Goal: Task Accomplishment & Management: Complete application form

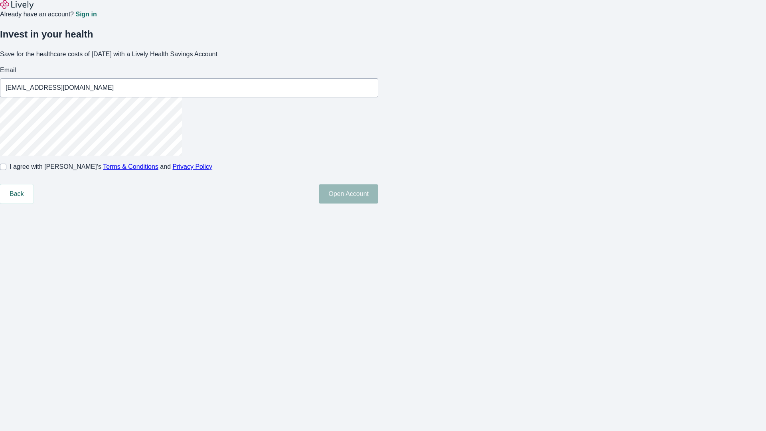
click at [6, 170] on input "I agree with Lively’s Terms & Conditions and Privacy Policy" at bounding box center [3, 167] width 6 height 6
checkbox input "true"
click at [378, 203] on button "Open Account" at bounding box center [348, 193] width 59 height 19
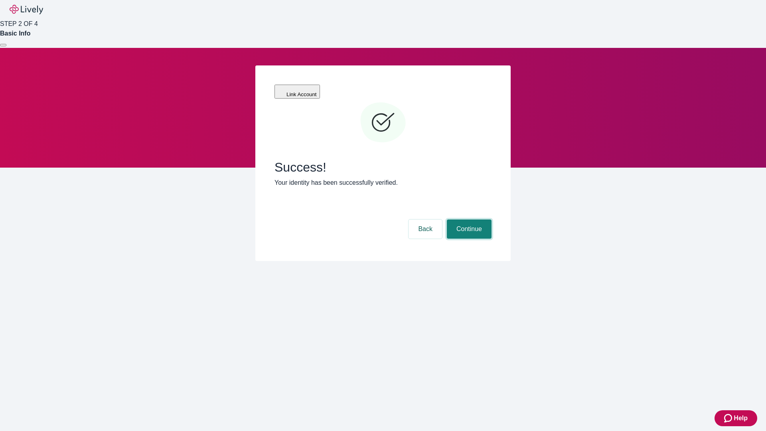
click at [468, 219] on button "Continue" at bounding box center [469, 228] width 45 height 19
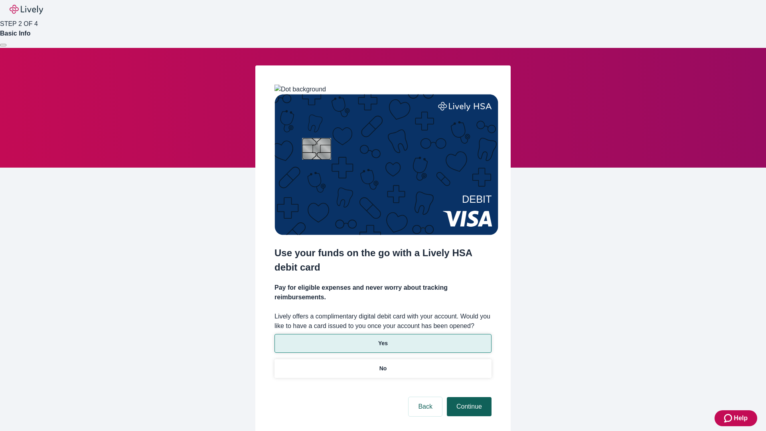
click at [383, 339] on p "Yes" at bounding box center [383, 343] width 10 height 8
click at [468, 397] on button "Continue" at bounding box center [469, 406] width 45 height 19
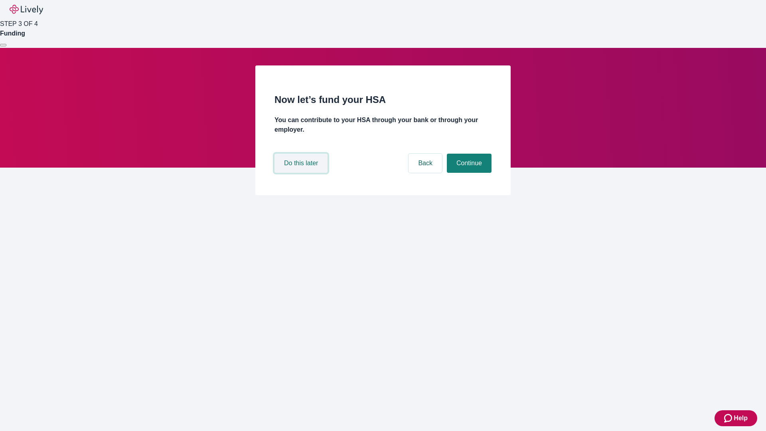
click at [302, 173] on button "Do this later" at bounding box center [300, 163] width 53 height 19
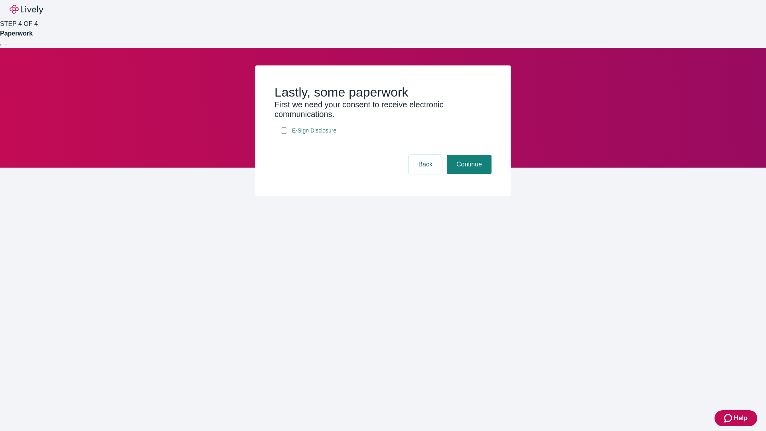
click at [284, 134] on input "E-Sign Disclosure" at bounding box center [284, 130] width 6 height 6
checkbox input "true"
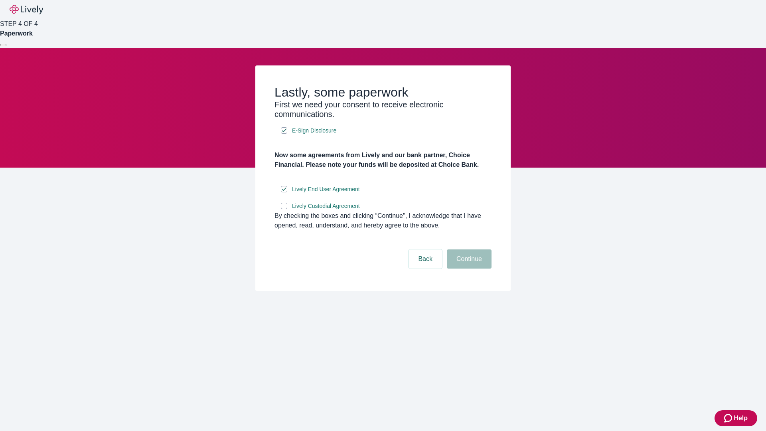
click at [284, 209] on input "Lively Custodial Agreement" at bounding box center [284, 206] width 6 height 6
checkbox input "true"
click at [468, 268] on button "Continue" at bounding box center [469, 258] width 45 height 19
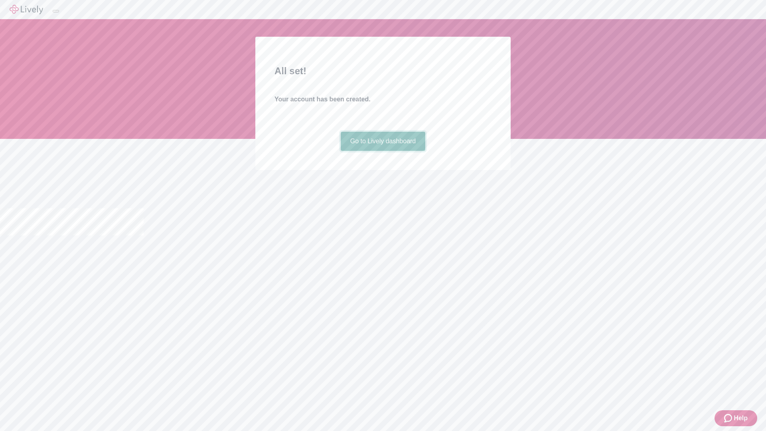
click at [383, 151] on link "Go to Lively dashboard" at bounding box center [383, 141] width 85 height 19
